Goal: Task Accomplishment & Management: Manage account settings

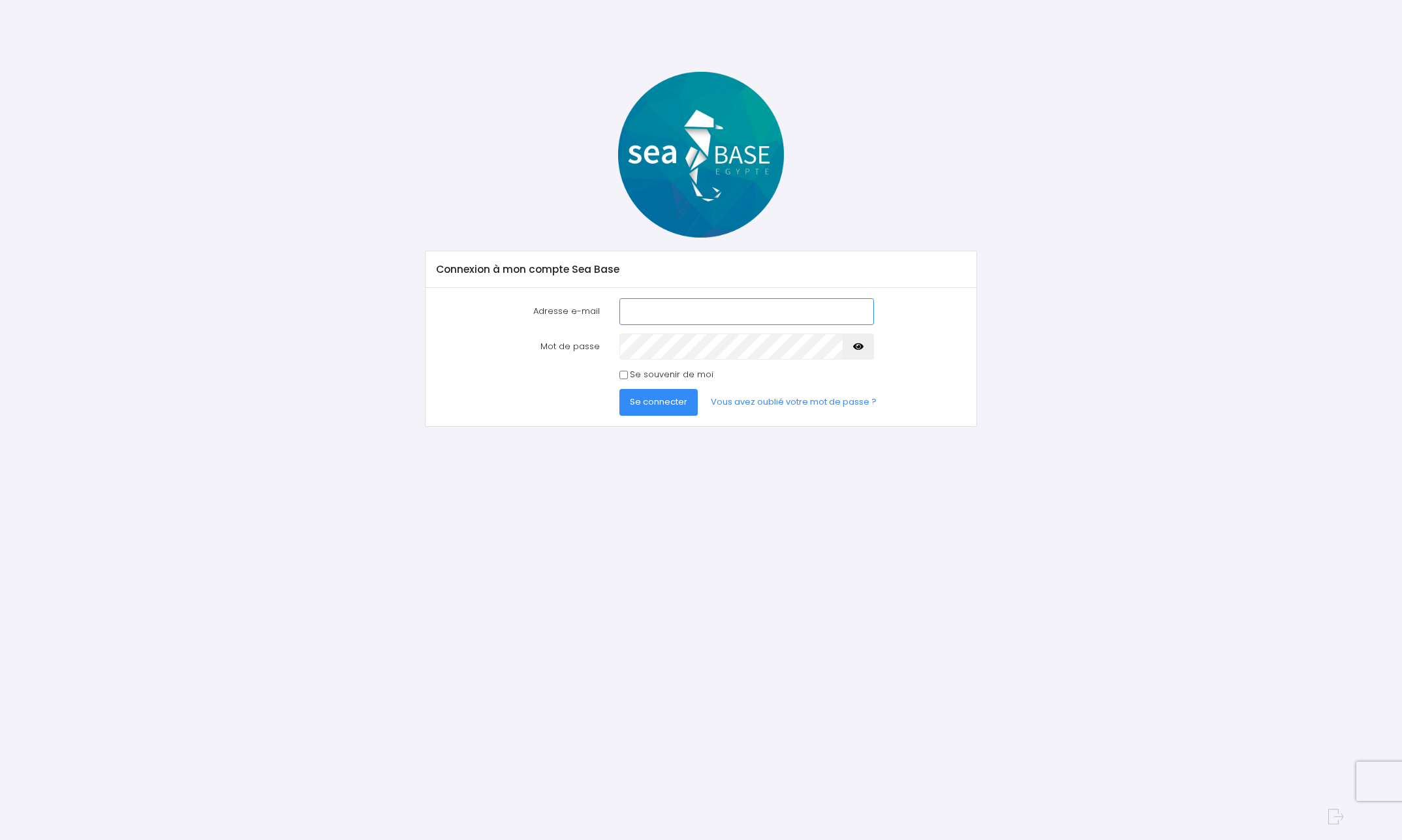
type input "denis.louison@wanadoo.fr"
click at [655, 402] on span "Se connecter" at bounding box center [658, 402] width 58 height 12
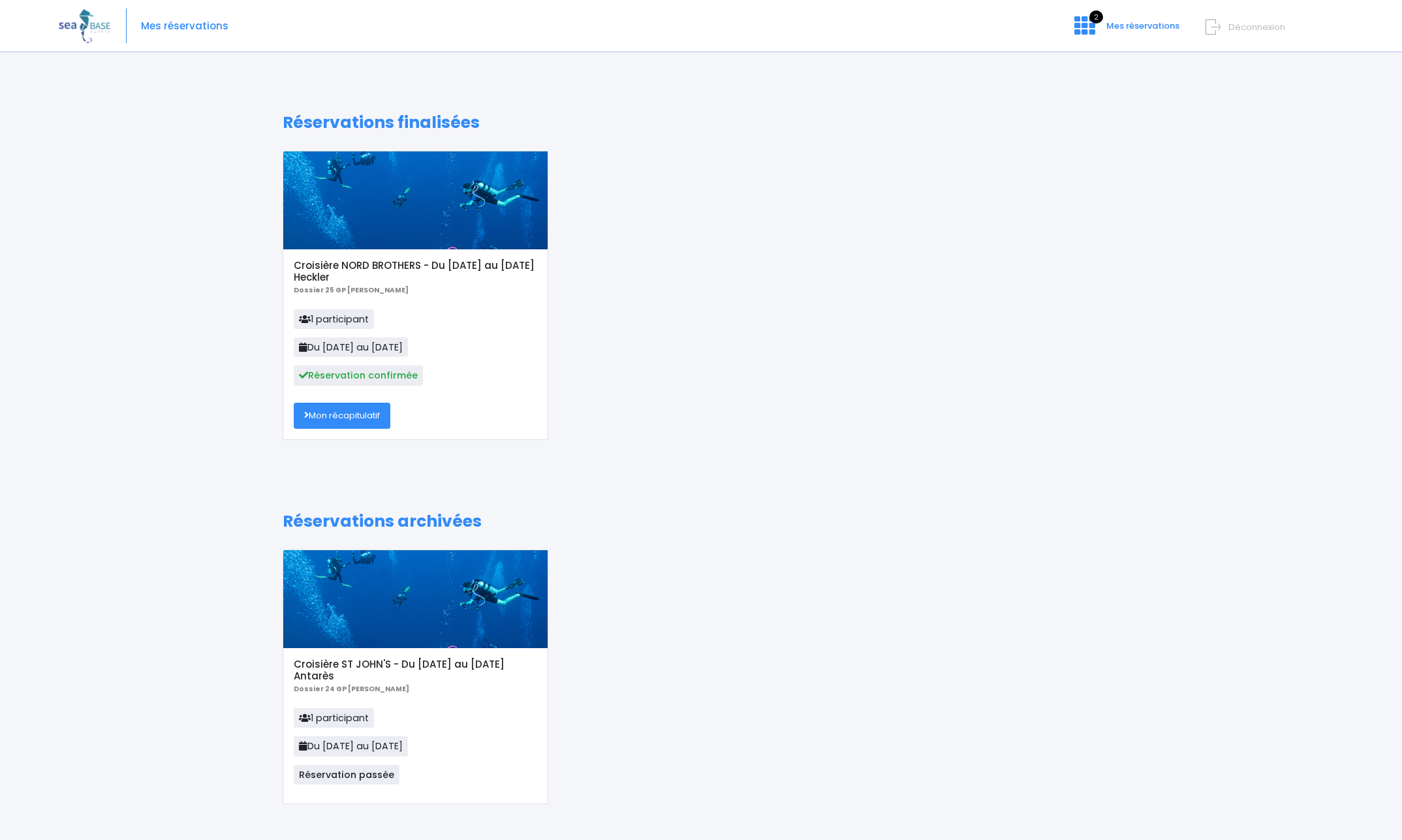
click at [343, 414] on link "Mon récapitulatif" at bounding box center [341, 416] width 96 height 26
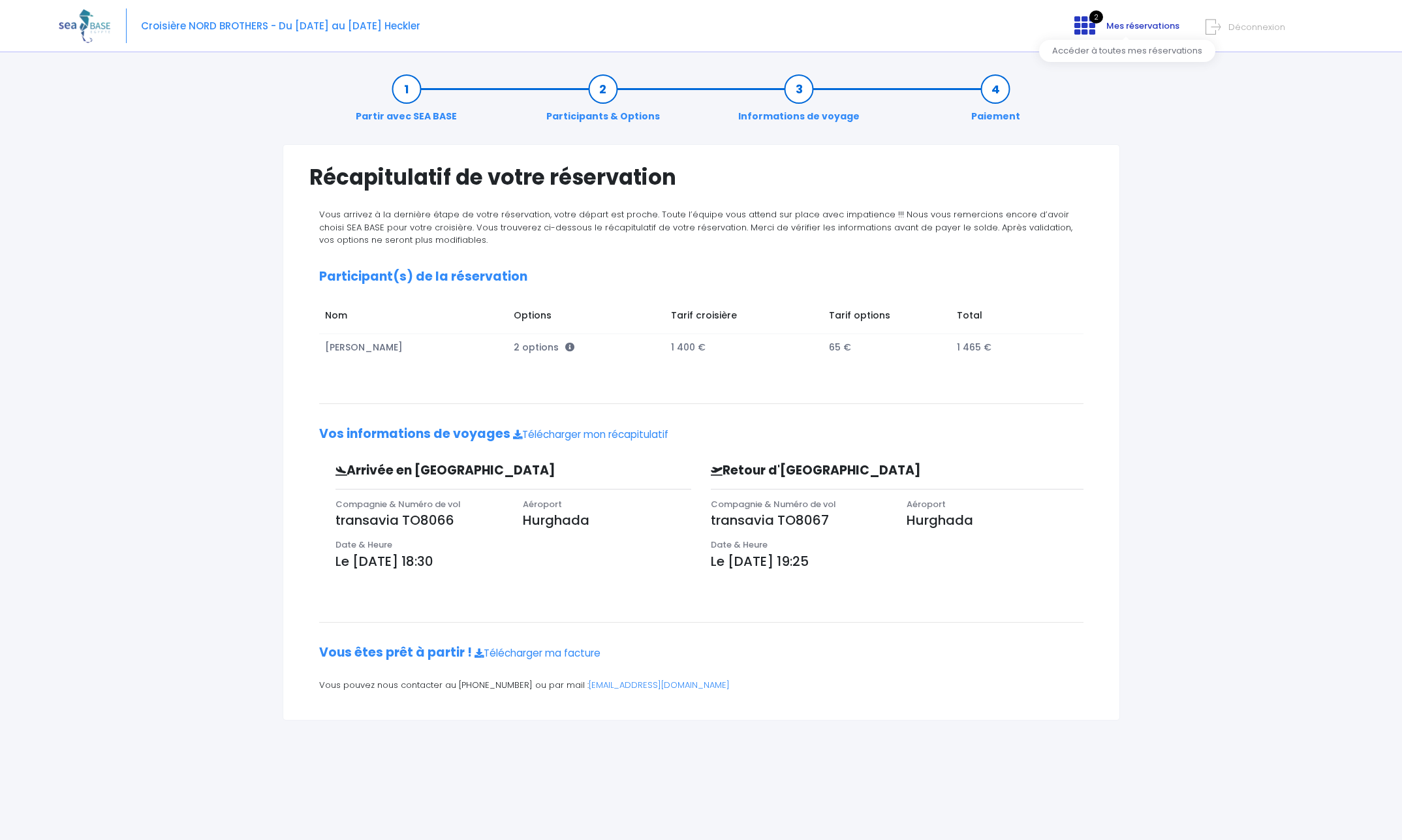
click at [1097, 19] on span "2" at bounding box center [1097, 17] width 14 height 13
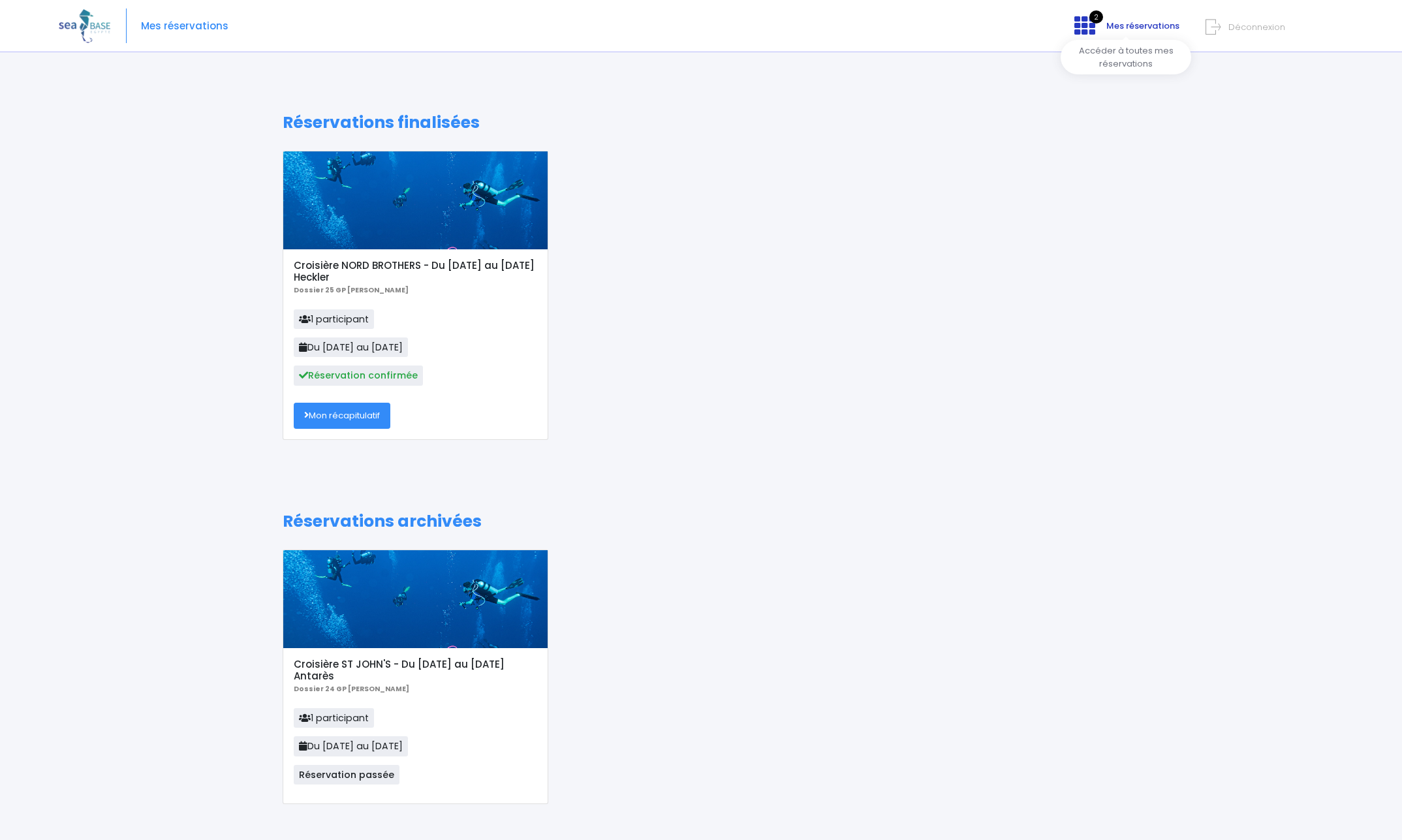
click at [1080, 28] on icon at bounding box center [1085, 26] width 21 height 21
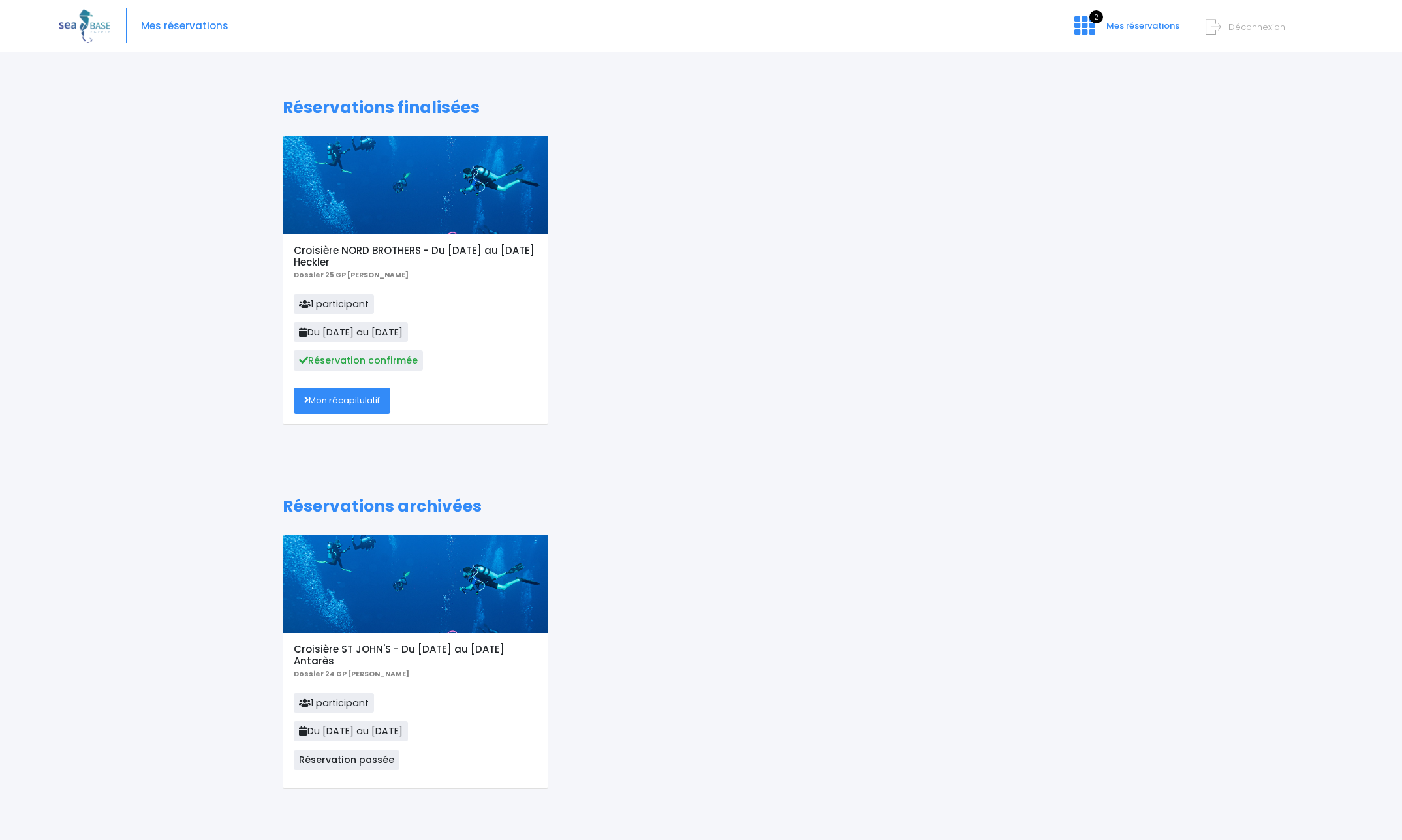
scroll to position [15, 0]
